Goal: Find specific page/section: Find specific page/section

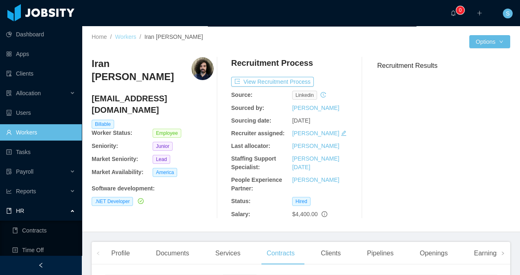
click at [130, 37] on link "Workers" at bounding box center [125, 37] width 21 height 7
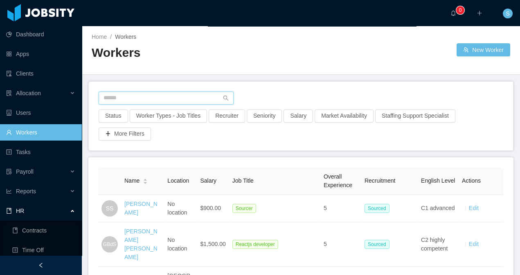
click at [158, 102] on input "text" at bounding box center [166, 98] width 135 height 13
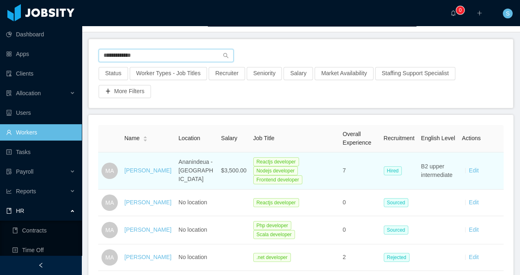
scroll to position [59, 0]
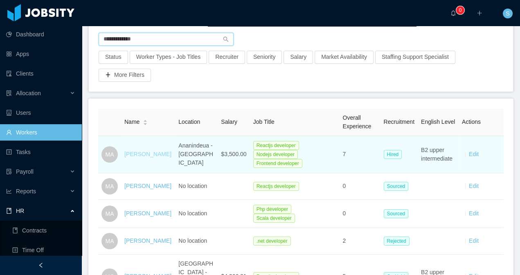
type input "**********"
click at [140, 158] on link "[PERSON_NAME]" at bounding box center [147, 154] width 47 height 7
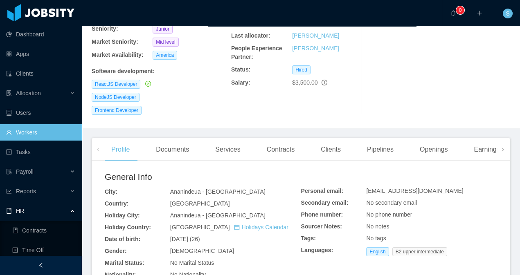
scroll to position [121, 0]
click at [500, 144] on span at bounding box center [502, 149] width 5 height 10
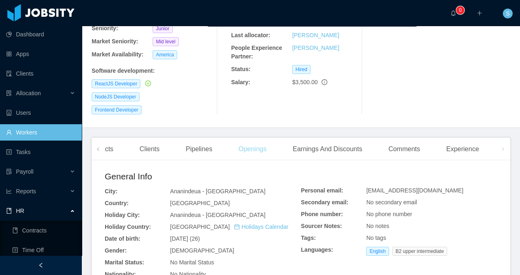
click at [253, 138] on div "Openings" at bounding box center [252, 149] width 41 height 23
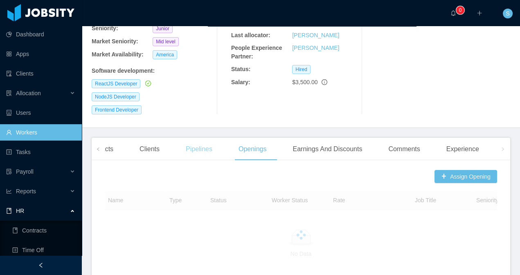
click at [198, 138] on div "Pipelines" at bounding box center [199, 149] width 40 height 23
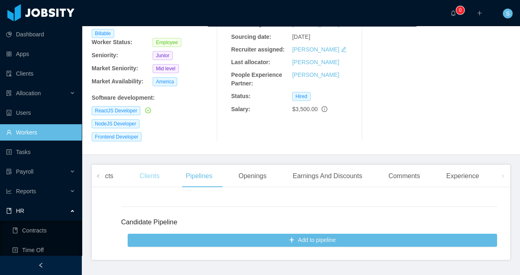
click at [148, 165] on div "Clients" at bounding box center [149, 176] width 33 height 23
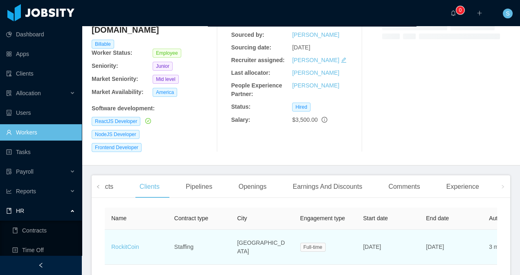
scroll to position [105, 0]
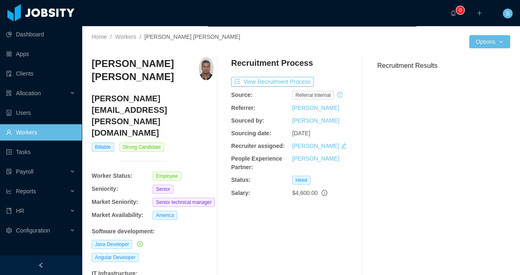
scroll to position [221, 0]
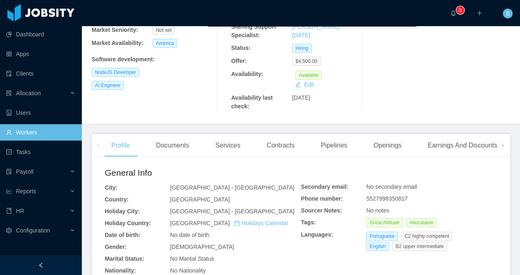
scroll to position [158, 0]
